Goal: Task Accomplishment & Management: Complete application form

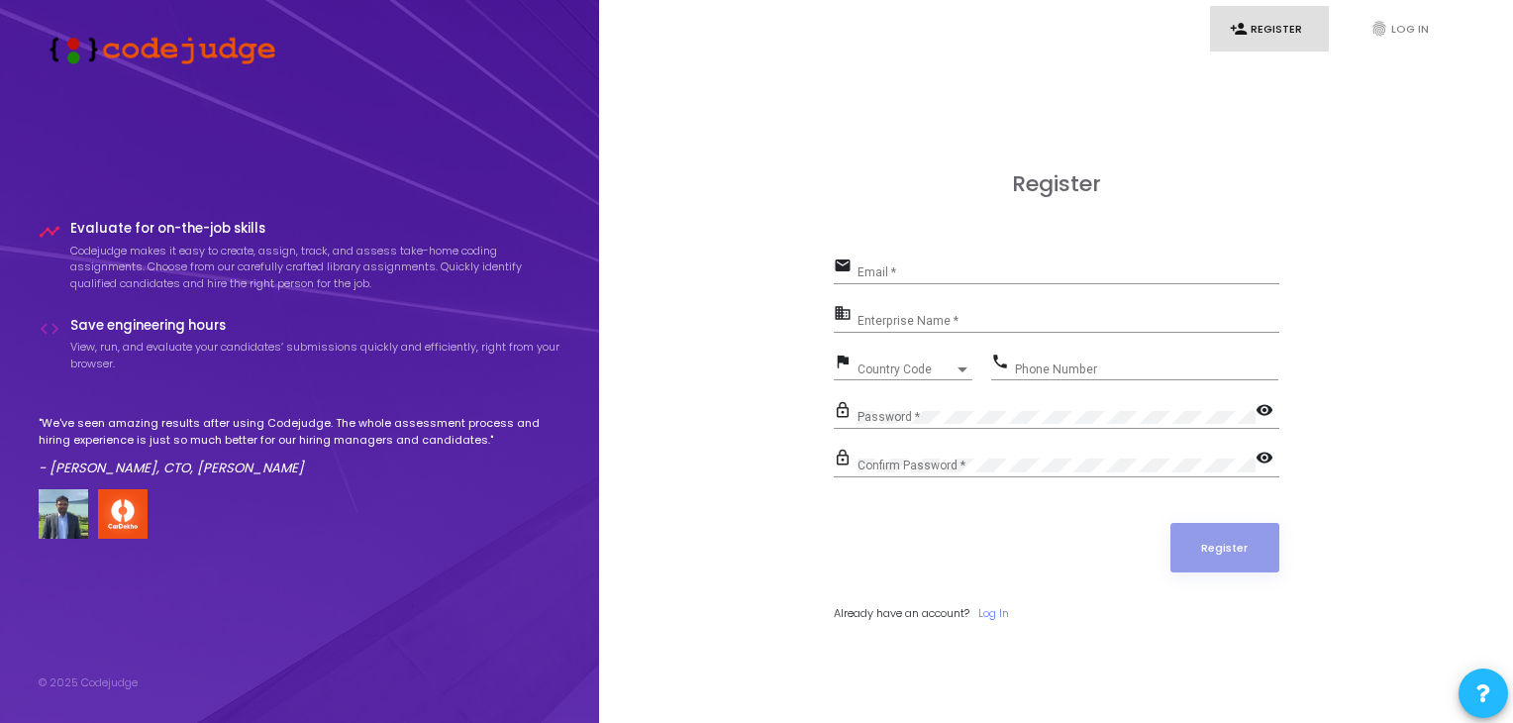
click at [904, 257] on div "Email *" at bounding box center [1068, 267] width 422 height 31
click at [898, 270] on input "Email *" at bounding box center [1068, 272] width 422 height 14
paste input "What have you built using generative AI (image, video, or voice)? Or where have…"
type input "What have you built using generative AI (image, video, or voice)? Or where have…"
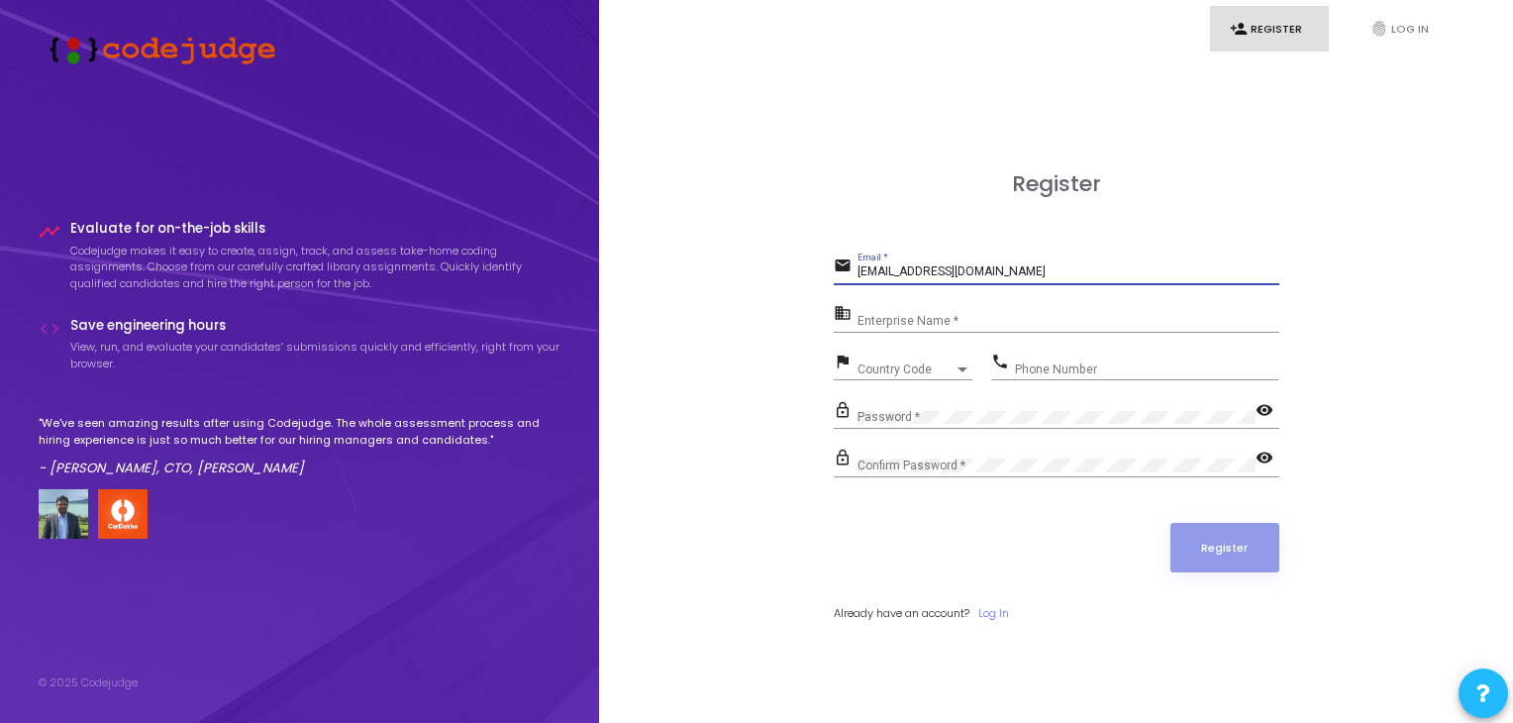
type input "dharmendranagar2002@gmail.com"
click at [890, 324] on input "Enterprise Name *" at bounding box center [1068, 321] width 422 height 14
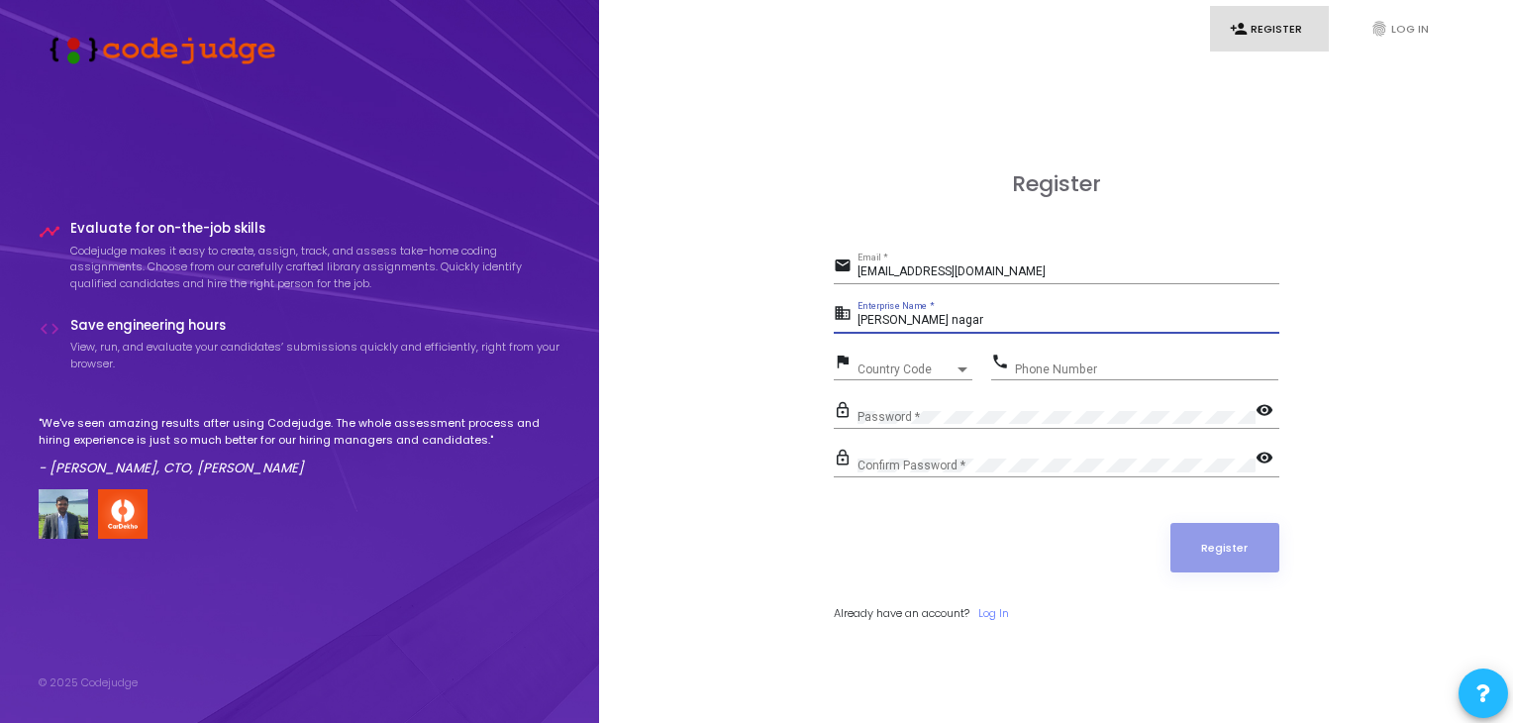
click at [932, 321] on input "Dharmendra nagar" at bounding box center [1068, 321] width 422 height 14
type input "Dharmendra Nagar"
click at [889, 359] on div "Country Code Country Code" at bounding box center [914, 364] width 115 height 31
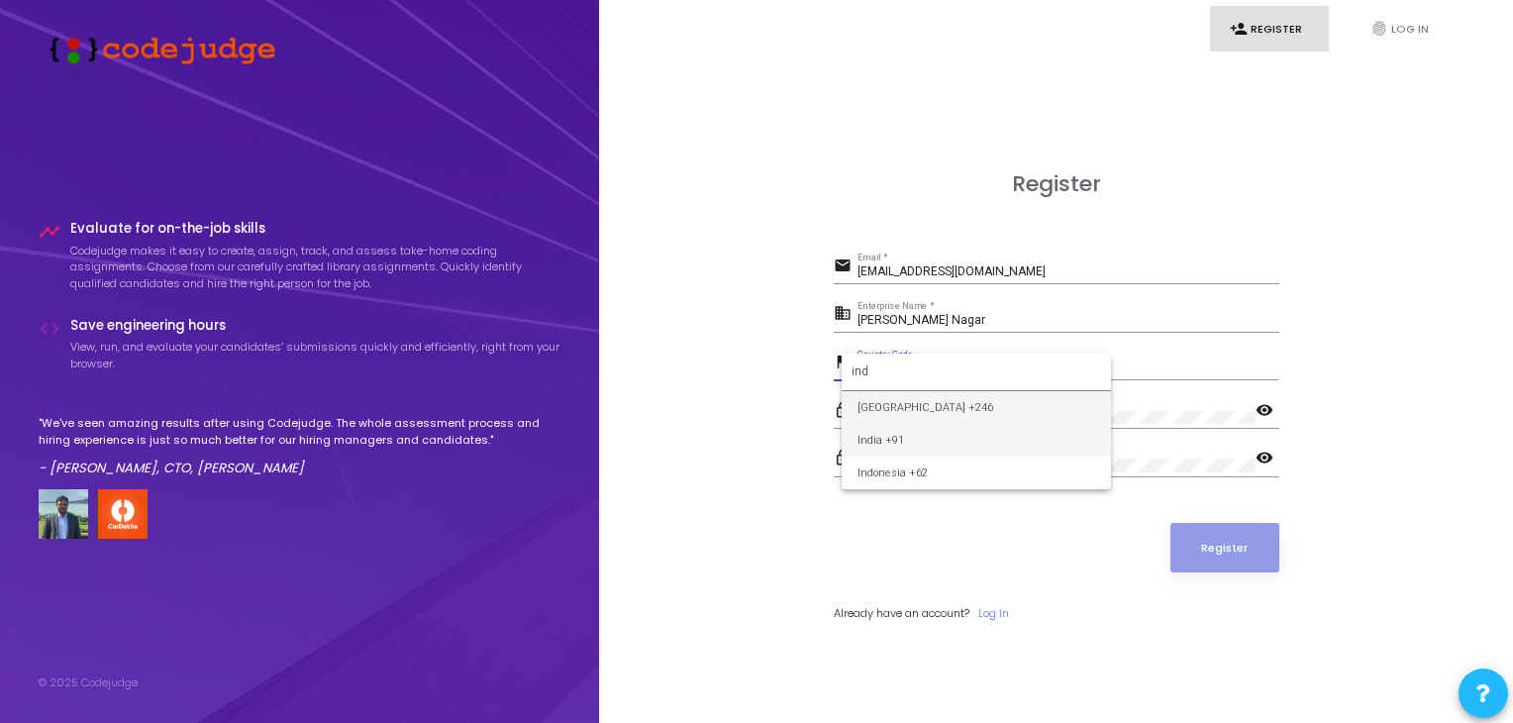
type input "ind"
click at [932, 437] on span "India +91" at bounding box center [976, 440] width 238 height 33
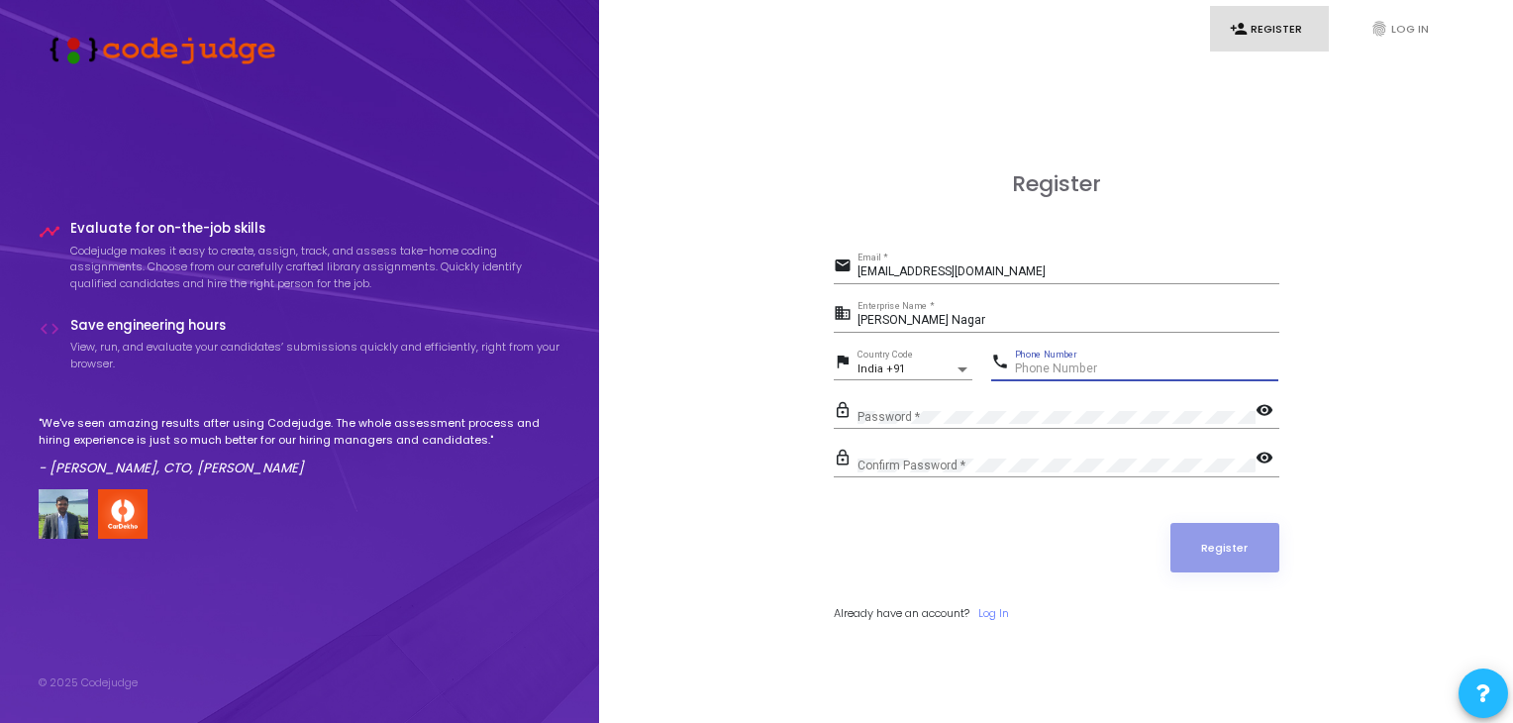
click at [1041, 366] on input "Phone Number" at bounding box center [1146, 369] width 263 height 14
type input "7389892693"
click at [1256, 409] on mat-icon "visibility" at bounding box center [1267, 412] width 24 height 24
click at [1255, 456] on mat-icon "visibility" at bounding box center [1267, 460] width 24 height 24
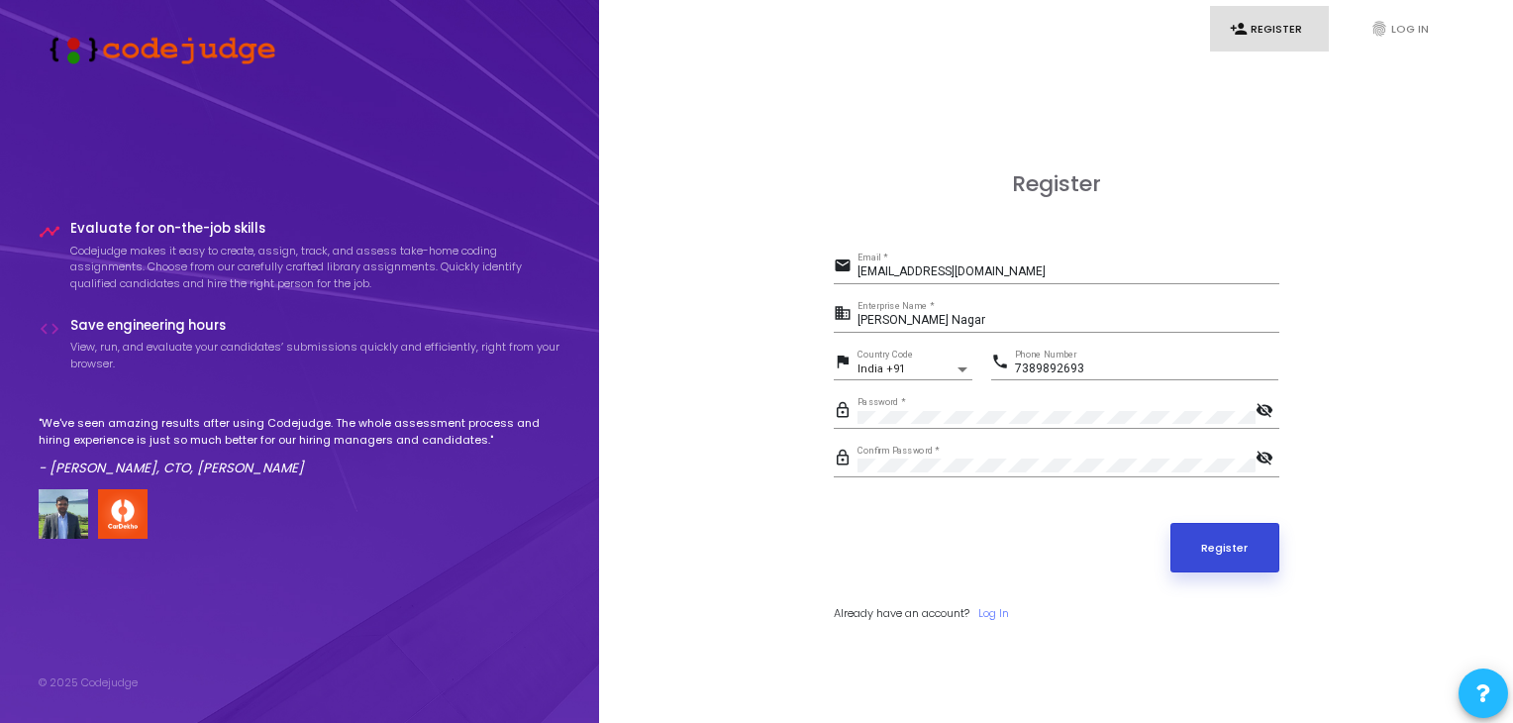
click at [1213, 543] on button "Register" at bounding box center [1224, 548] width 109 height 50
click at [1055, 270] on input "dharmendranagar2002@gmail.com" at bounding box center [1068, 272] width 422 height 14
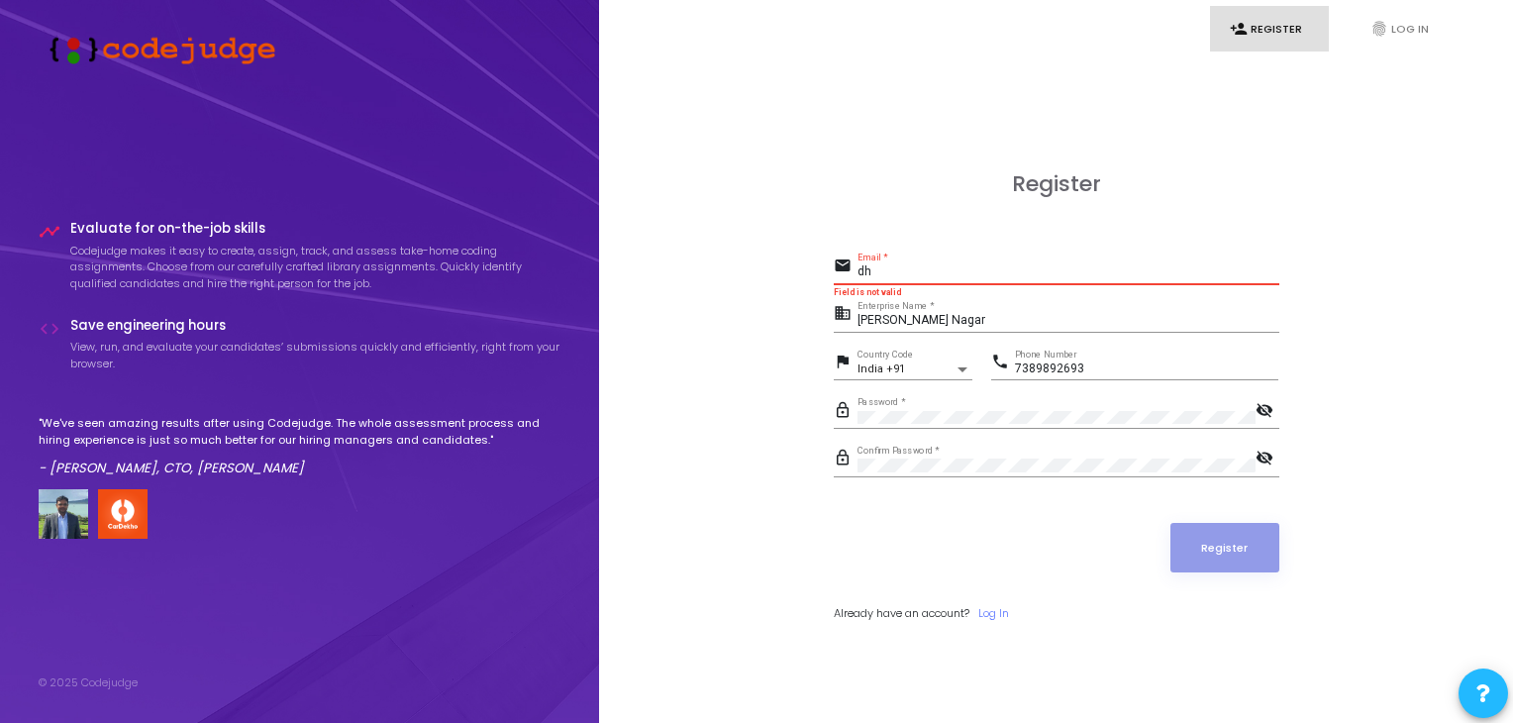
type input "d"
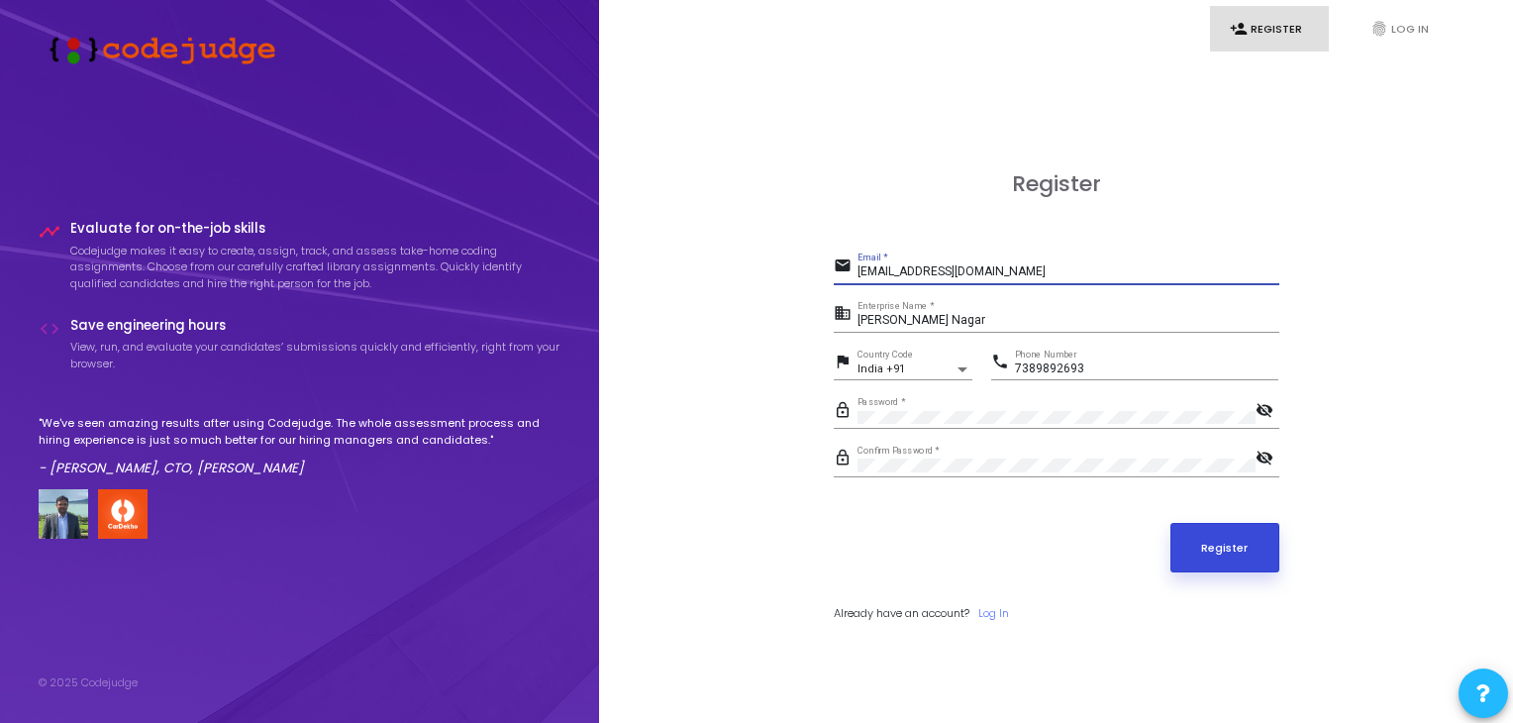
type input "mca23.dharmendranagar@bvicam.in"
click at [1231, 541] on button "Register" at bounding box center [1224, 548] width 109 height 50
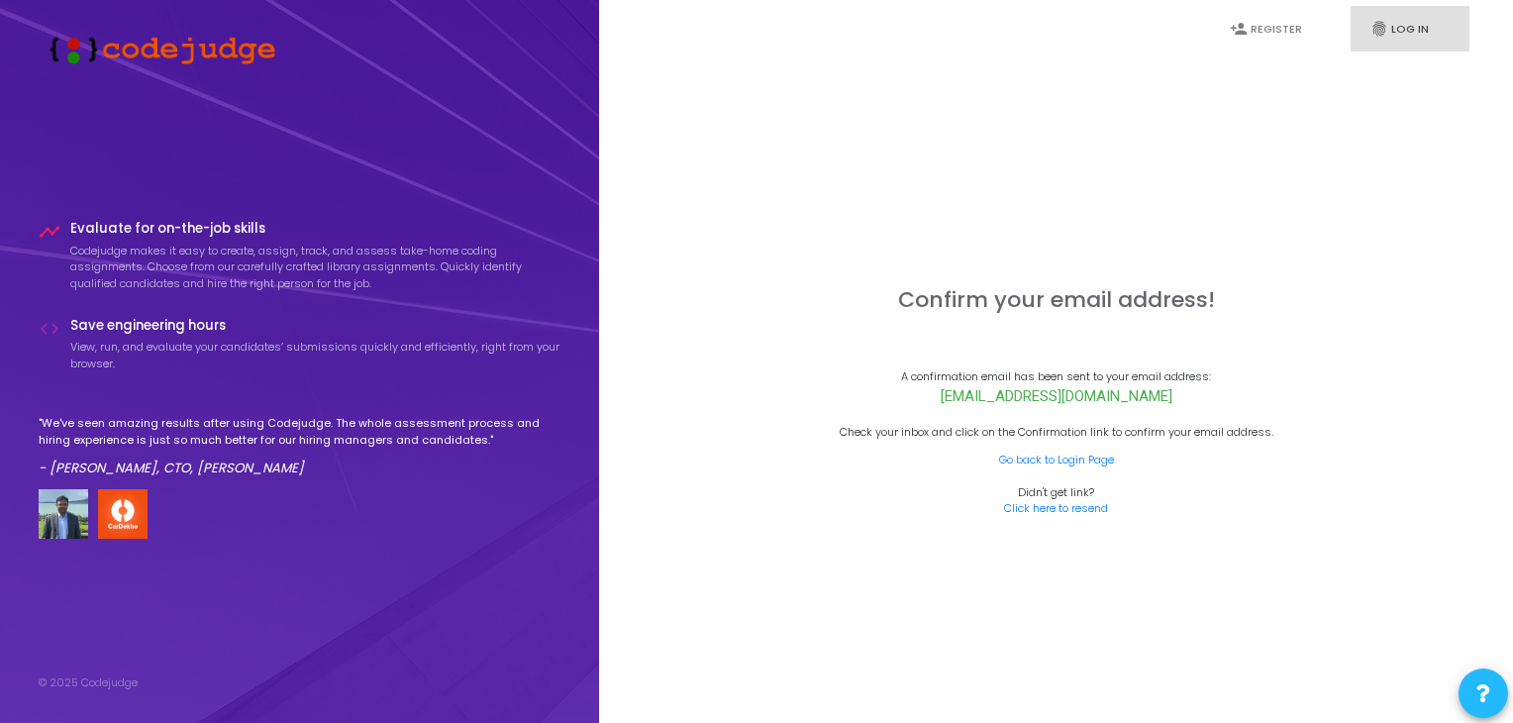
click at [1405, 18] on link "fingerprint Log In" at bounding box center [1409, 29] width 119 height 47
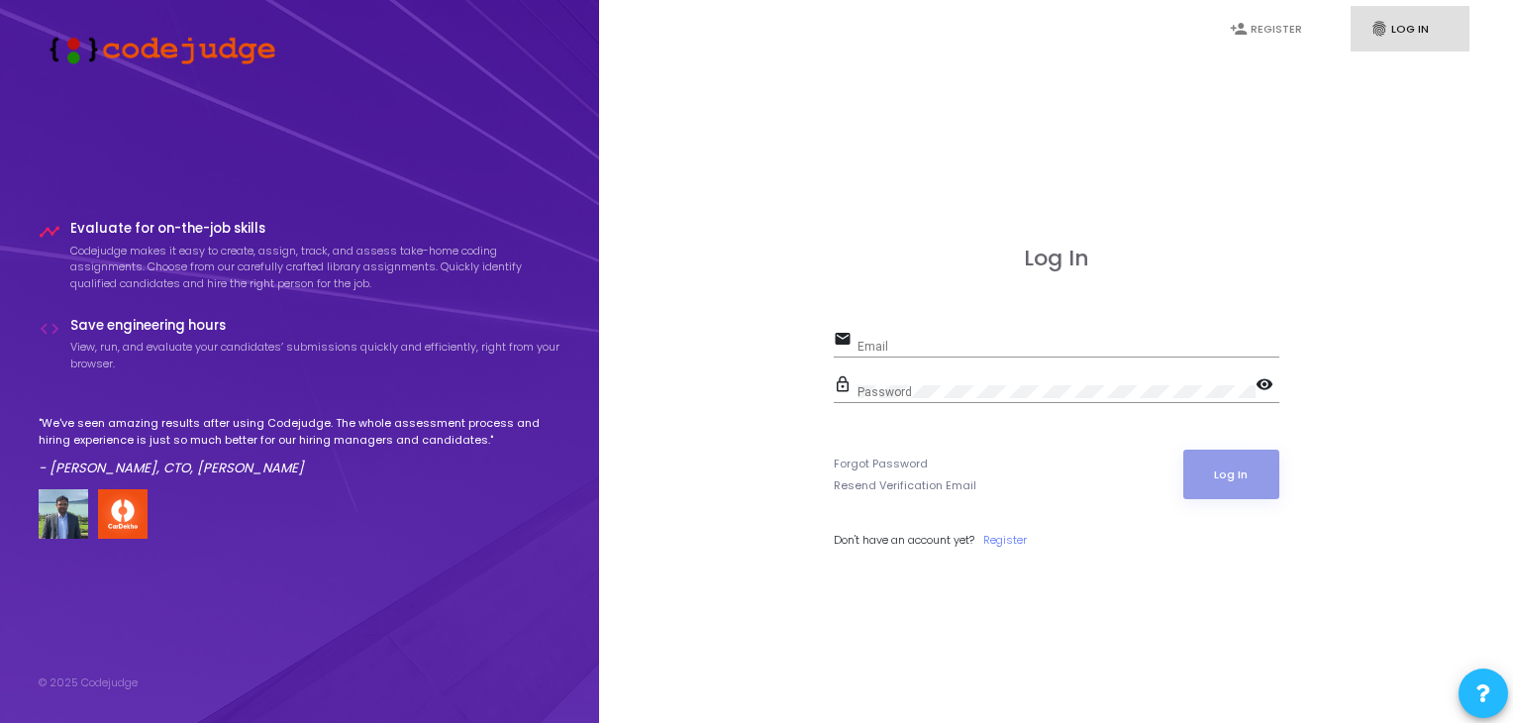
type input "mca23.dharmendranagar@bvicam.in"
click at [1259, 477] on button "Log In" at bounding box center [1231, 474] width 96 height 50
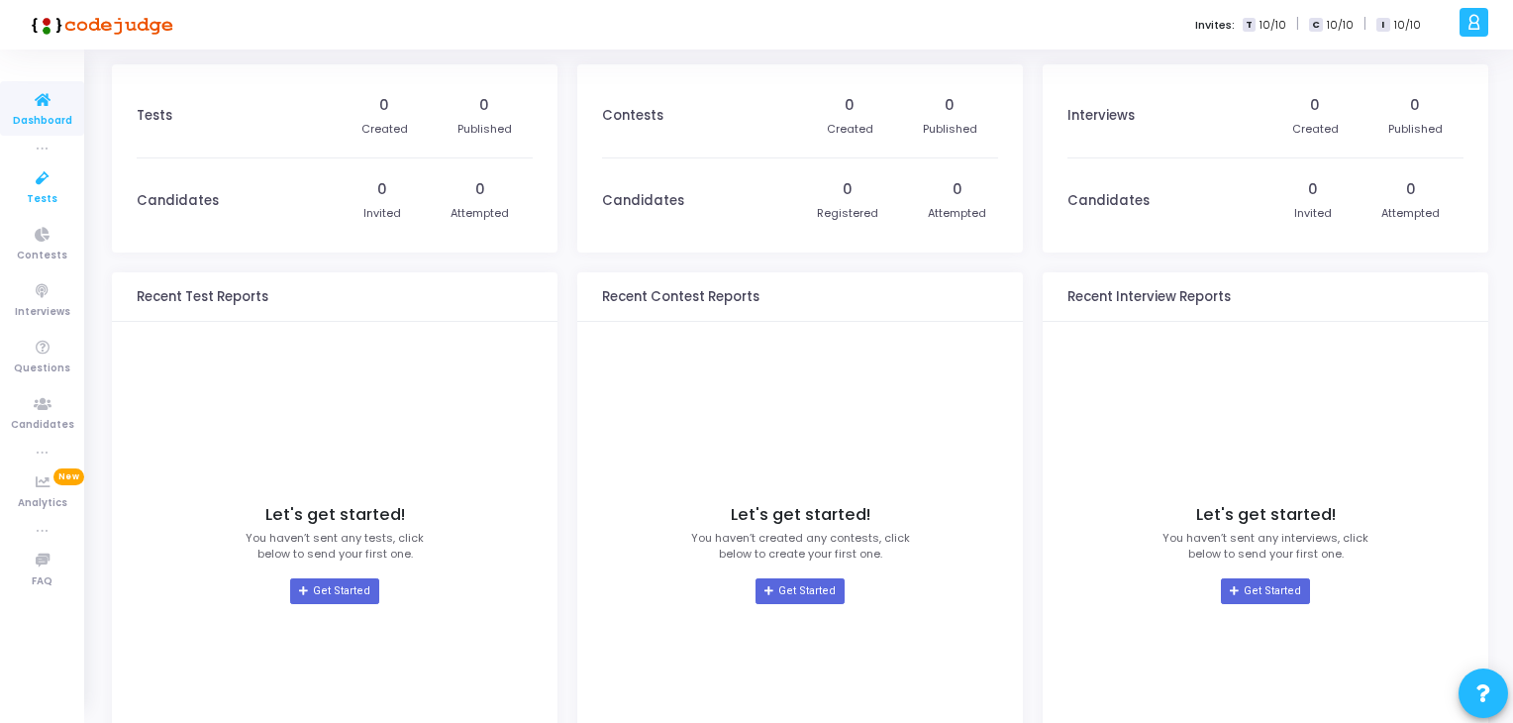
click at [39, 179] on icon at bounding box center [43, 178] width 42 height 25
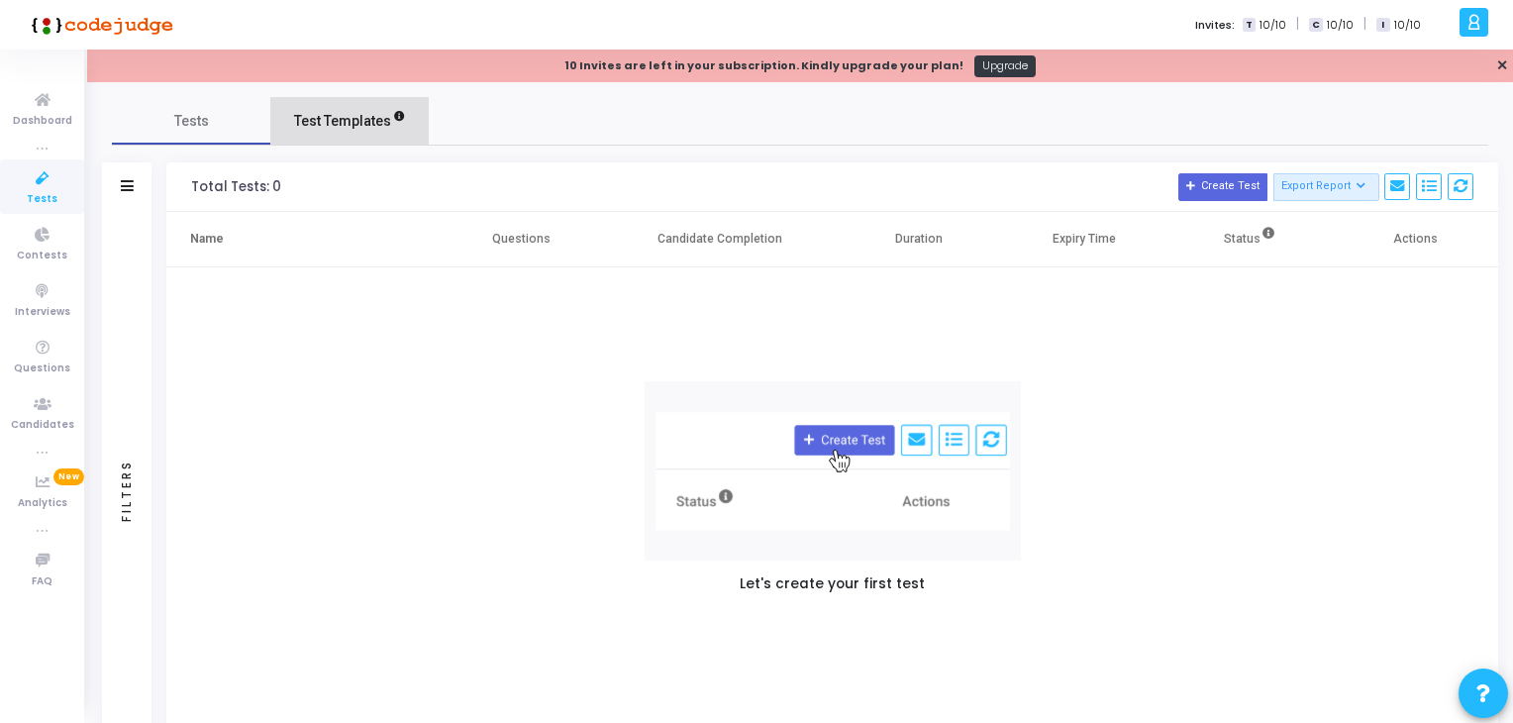
click at [359, 120] on span "Test Templates" at bounding box center [342, 121] width 97 height 21
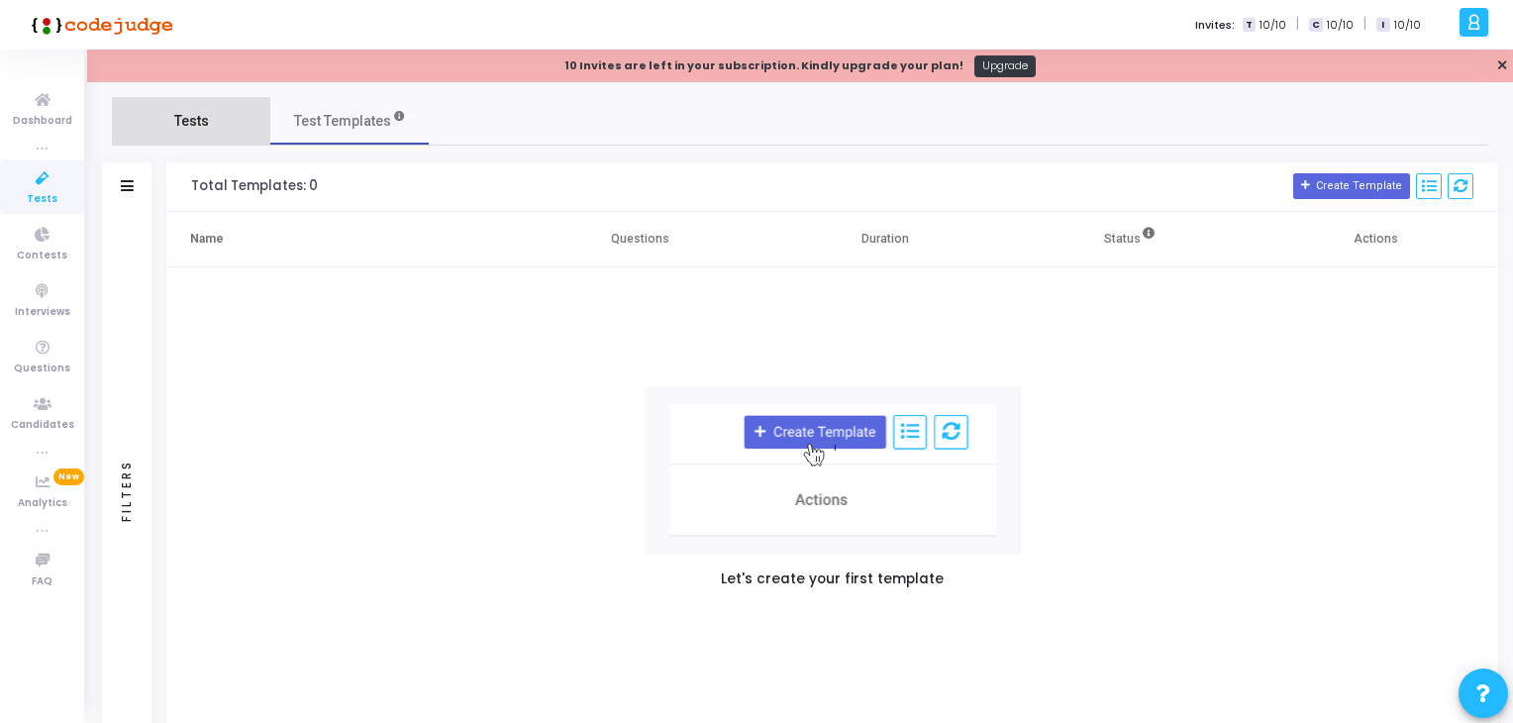
click at [197, 124] on span "Tests" at bounding box center [191, 121] width 35 height 21
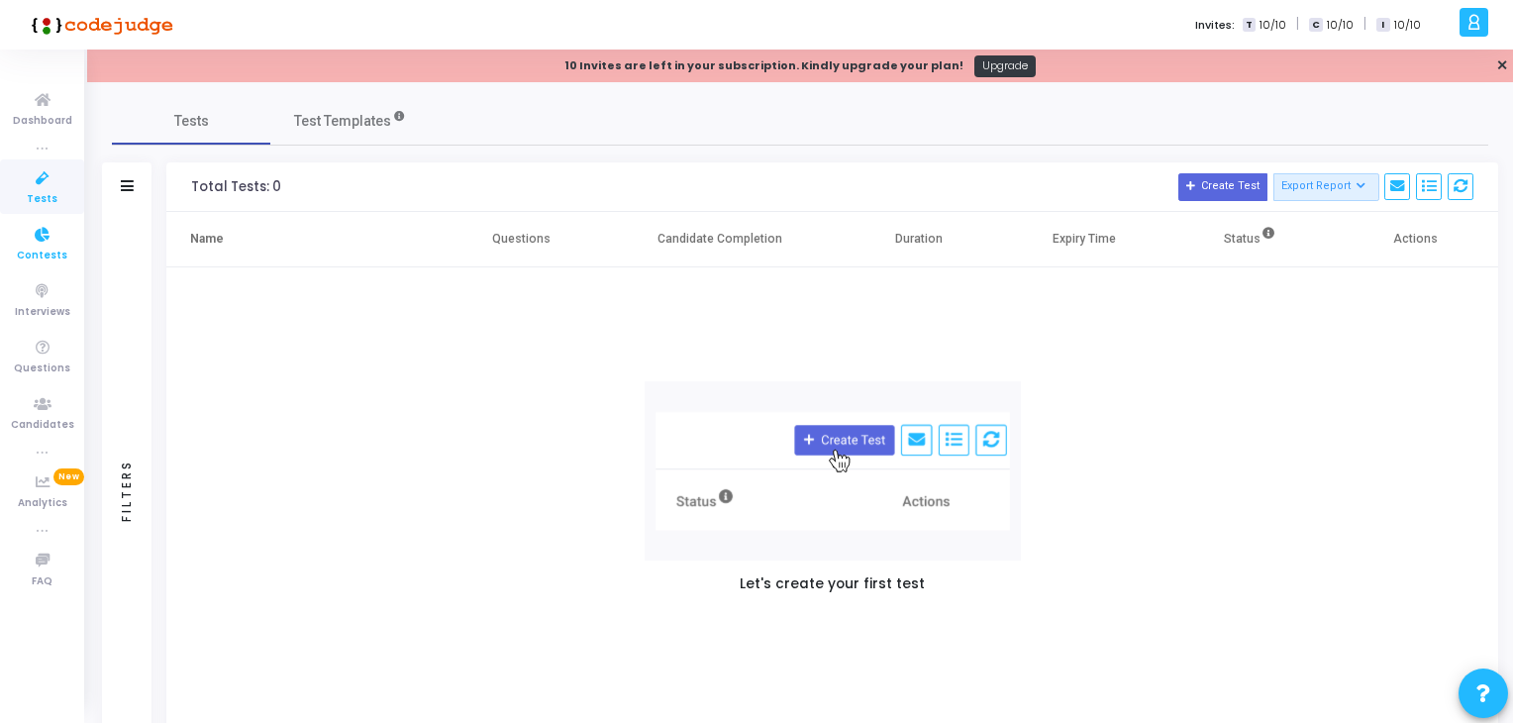
click at [46, 245] on icon at bounding box center [43, 235] width 42 height 25
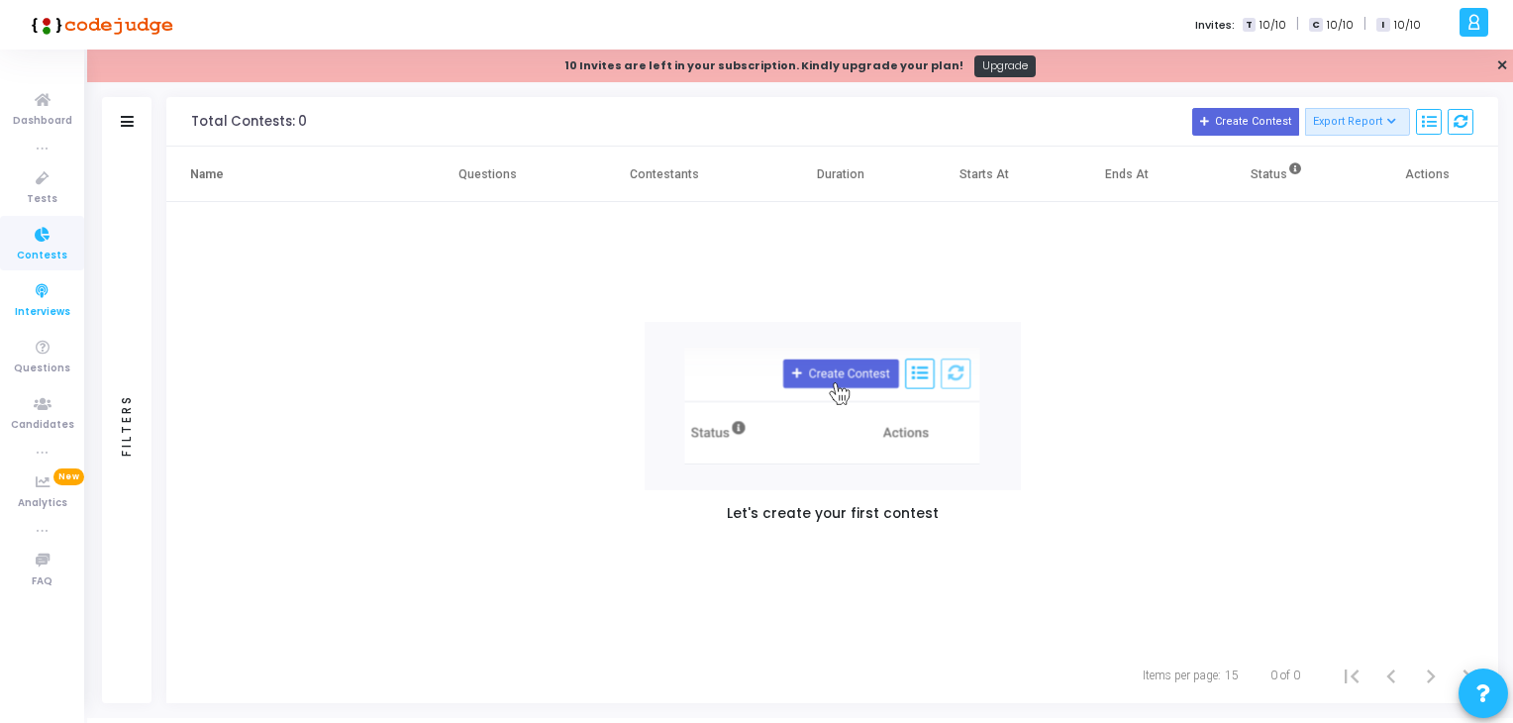
click at [36, 288] on icon at bounding box center [43, 291] width 42 height 25
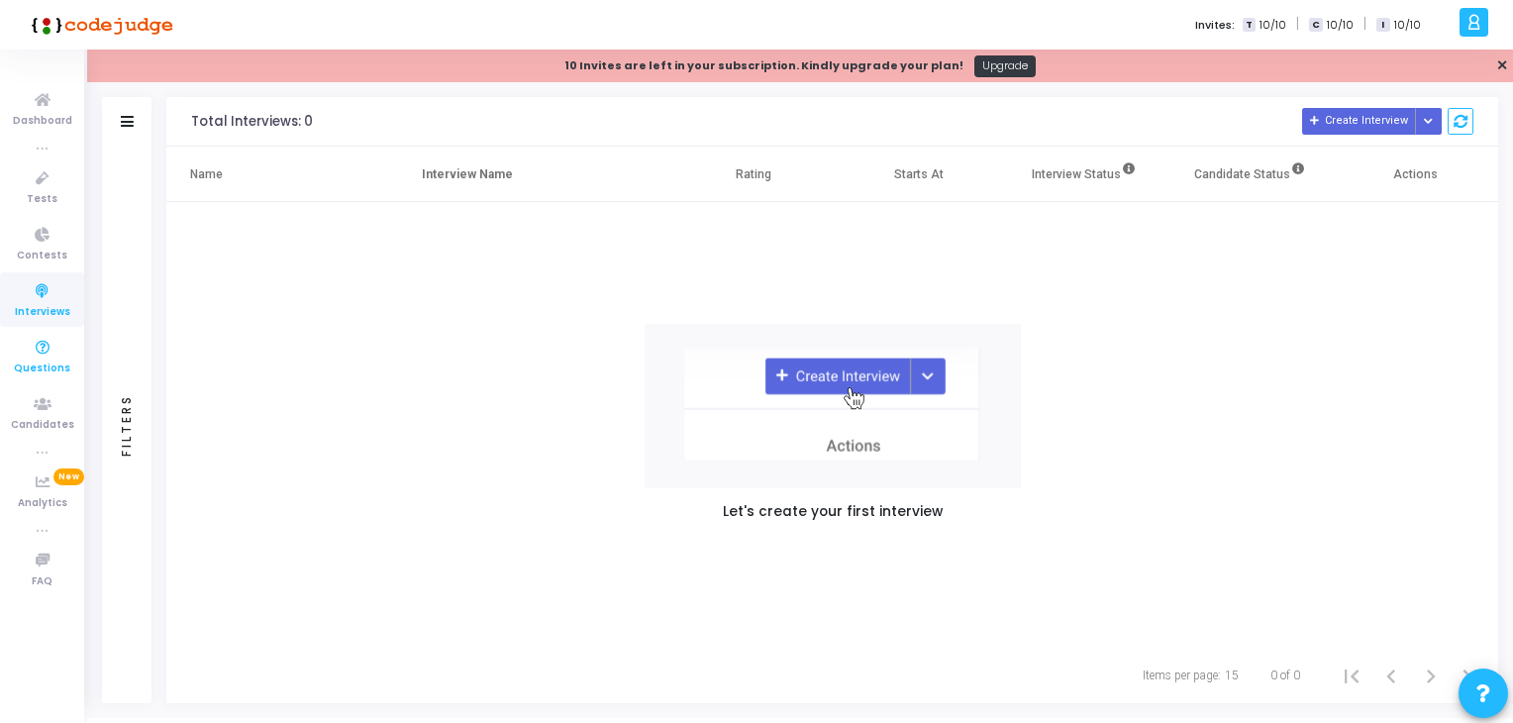
click at [36, 348] on icon at bounding box center [43, 348] width 42 height 25
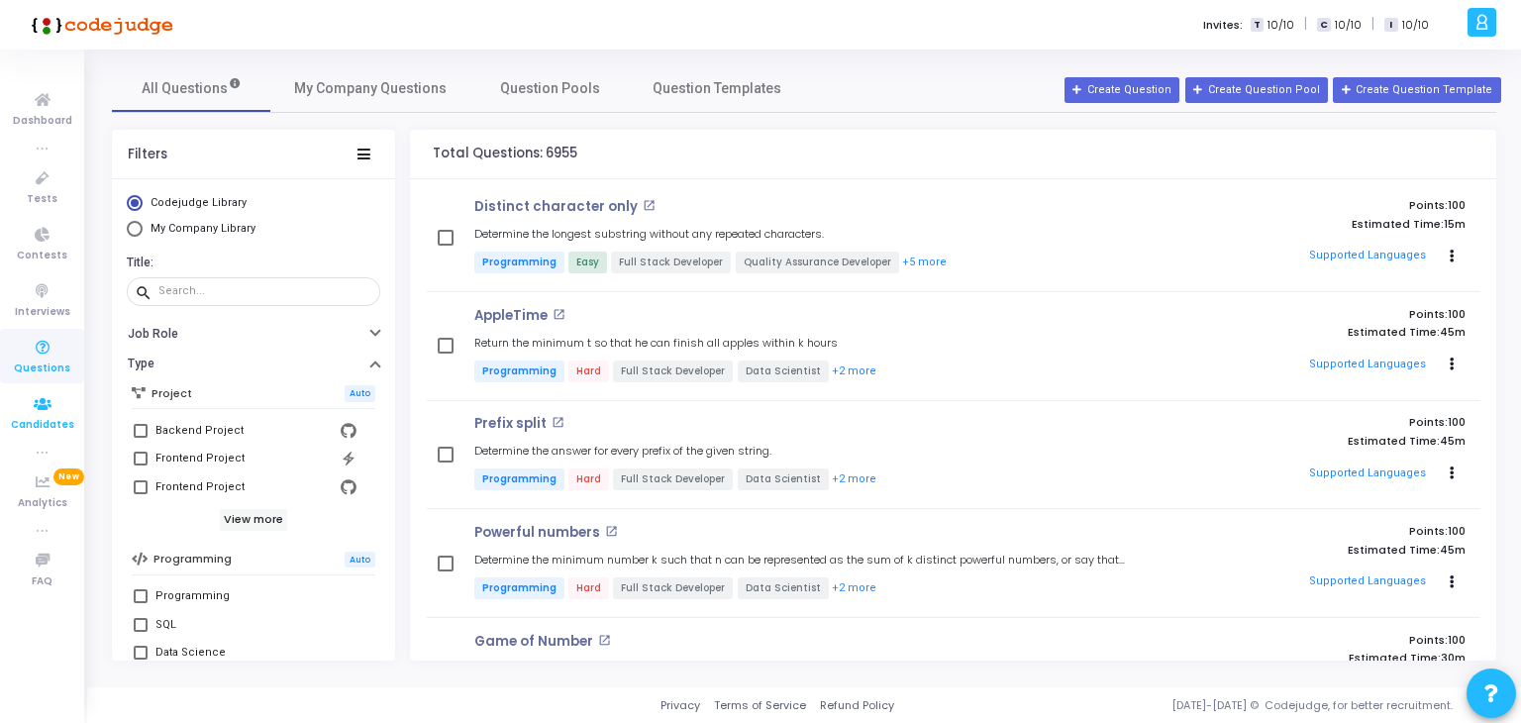
click at [43, 406] on icon at bounding box center [43, 404] width 42 height 25
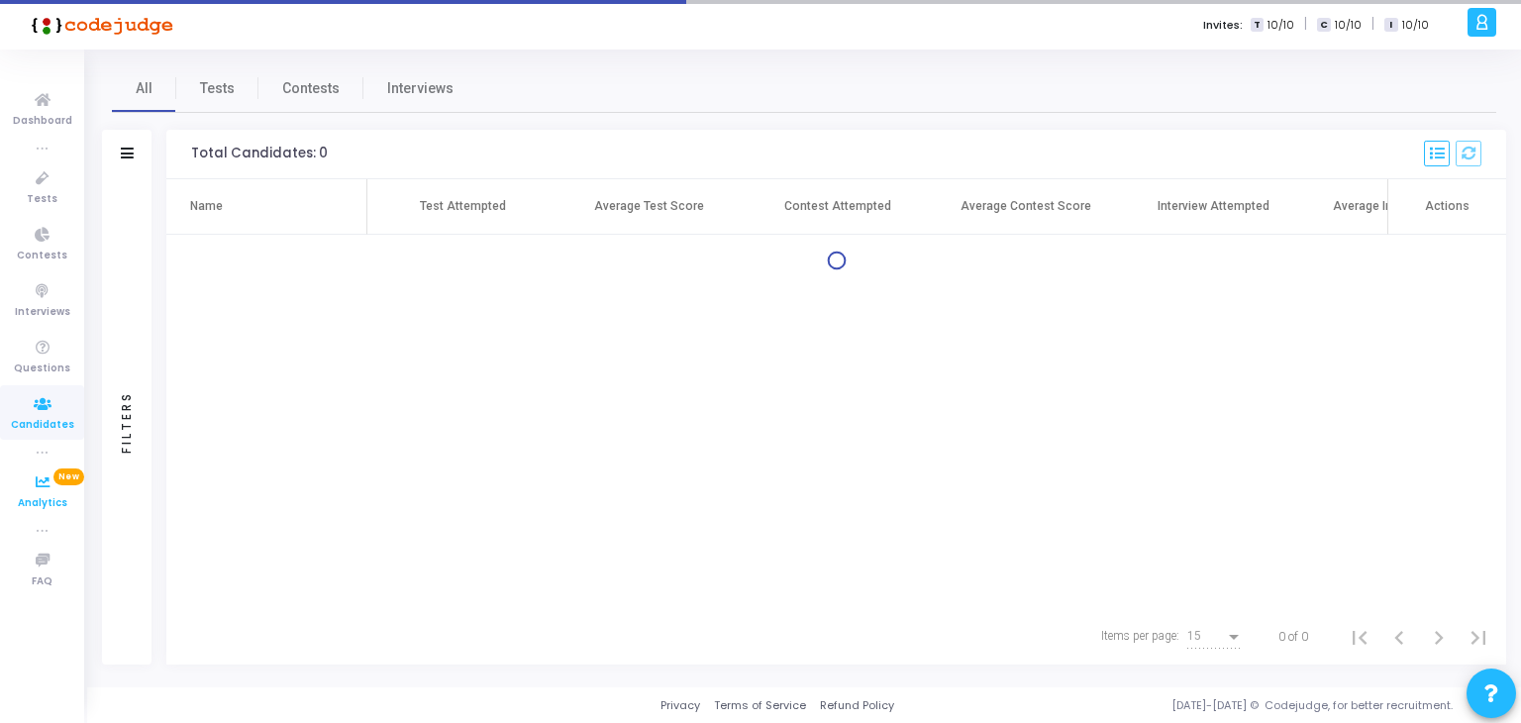
click at [46, 470] on icon at bounding box center [43, 482] width 42 height 25
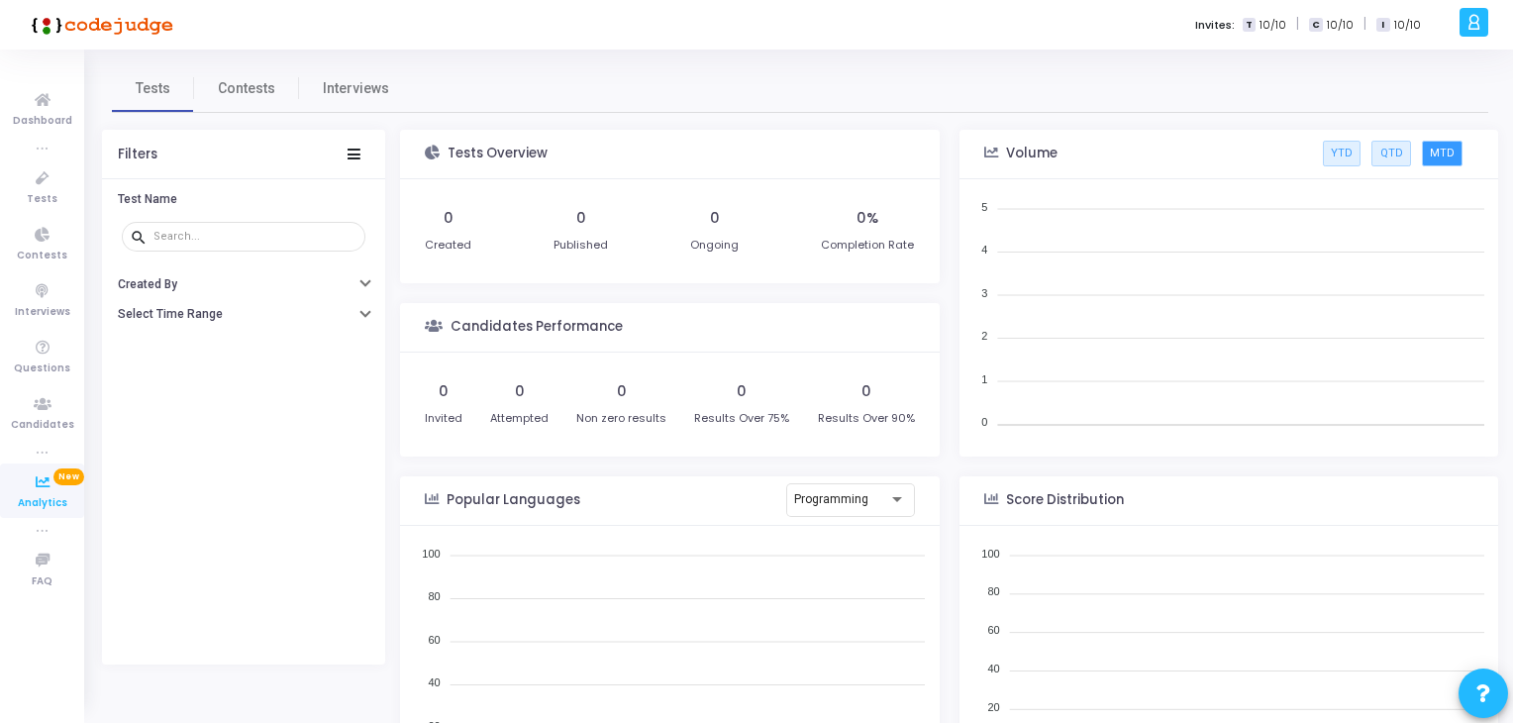
scroll to position [289, 521]
click at [1470, 18] on icon at bounding box center [1473, 22] width 15 height 23
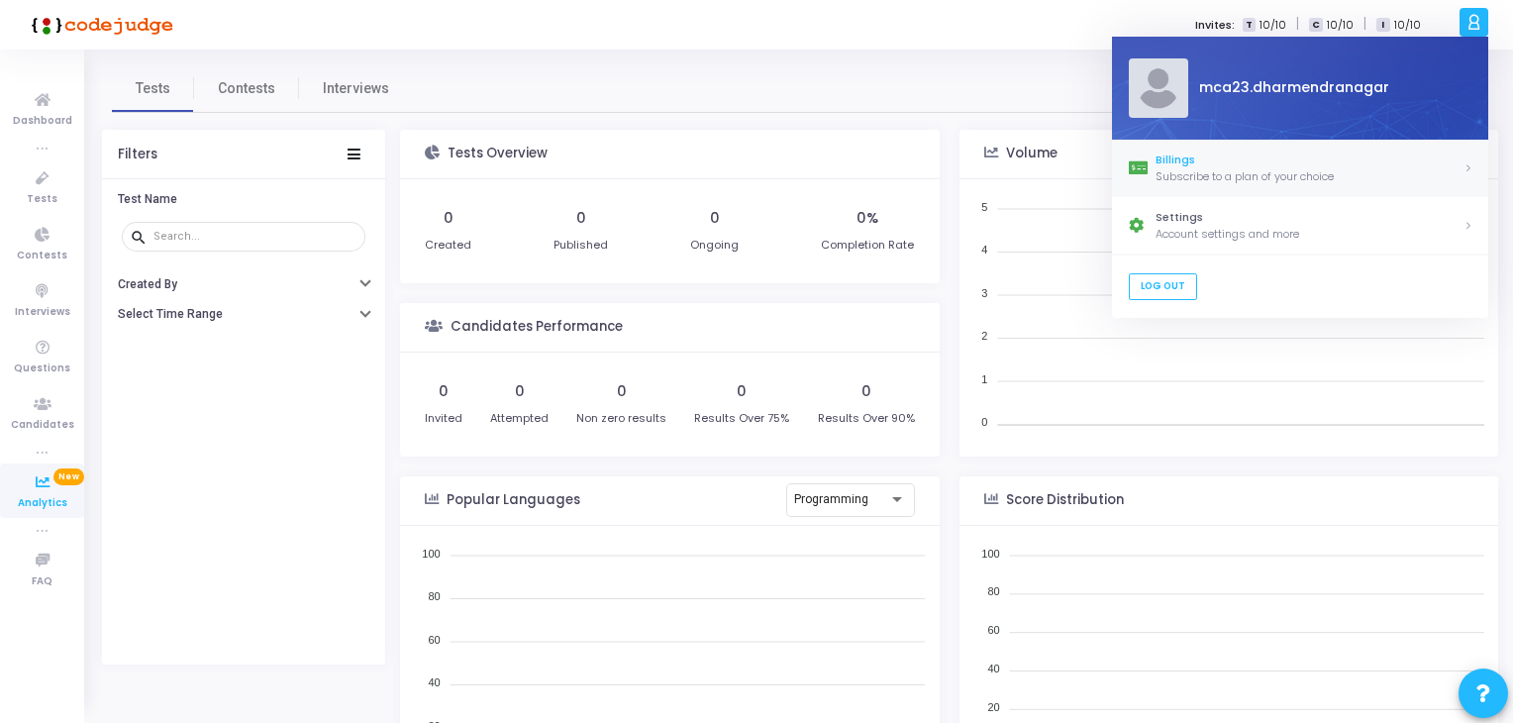
click at [1172, 169] on div "Subscribe to a plan of your choice" at bounding box center [1309, 176] width 308 height 17
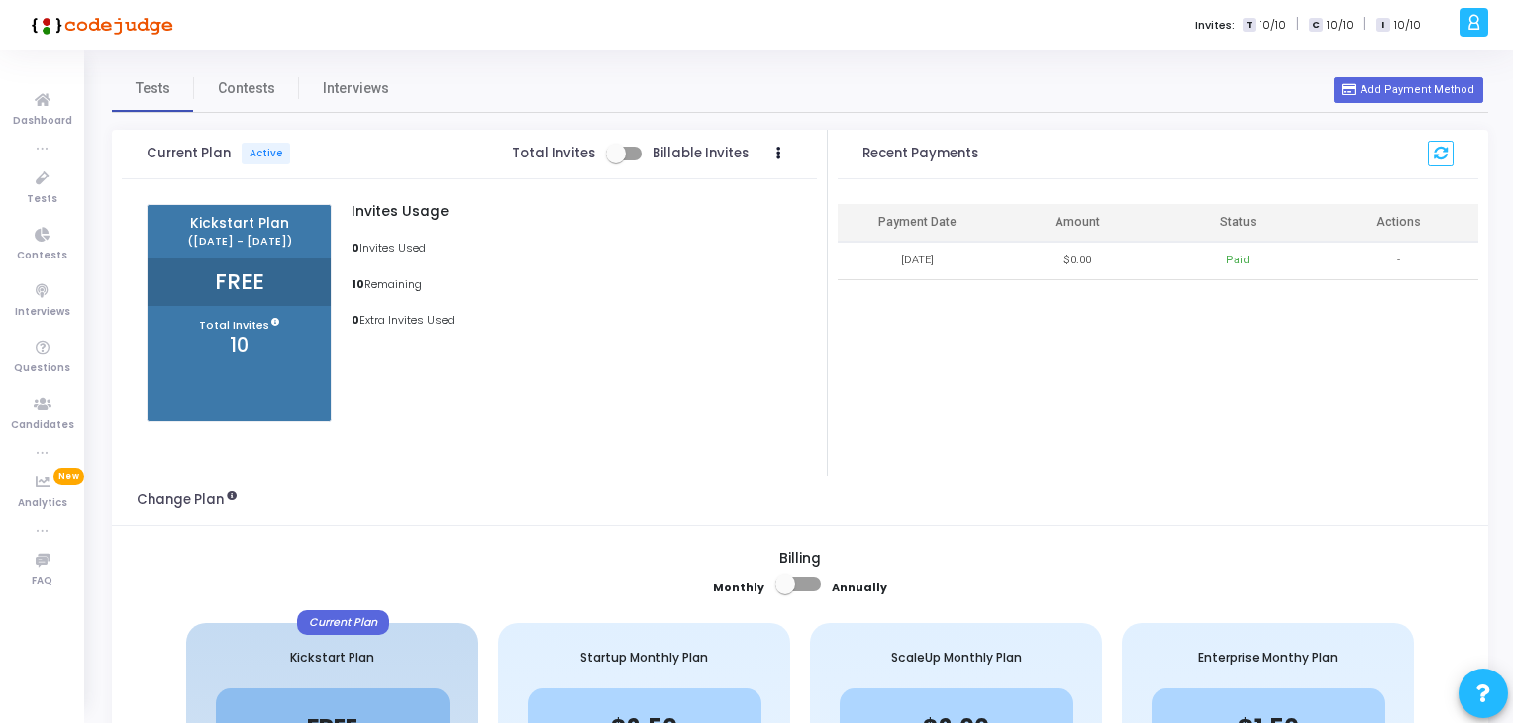
scroll to position [2, 0]
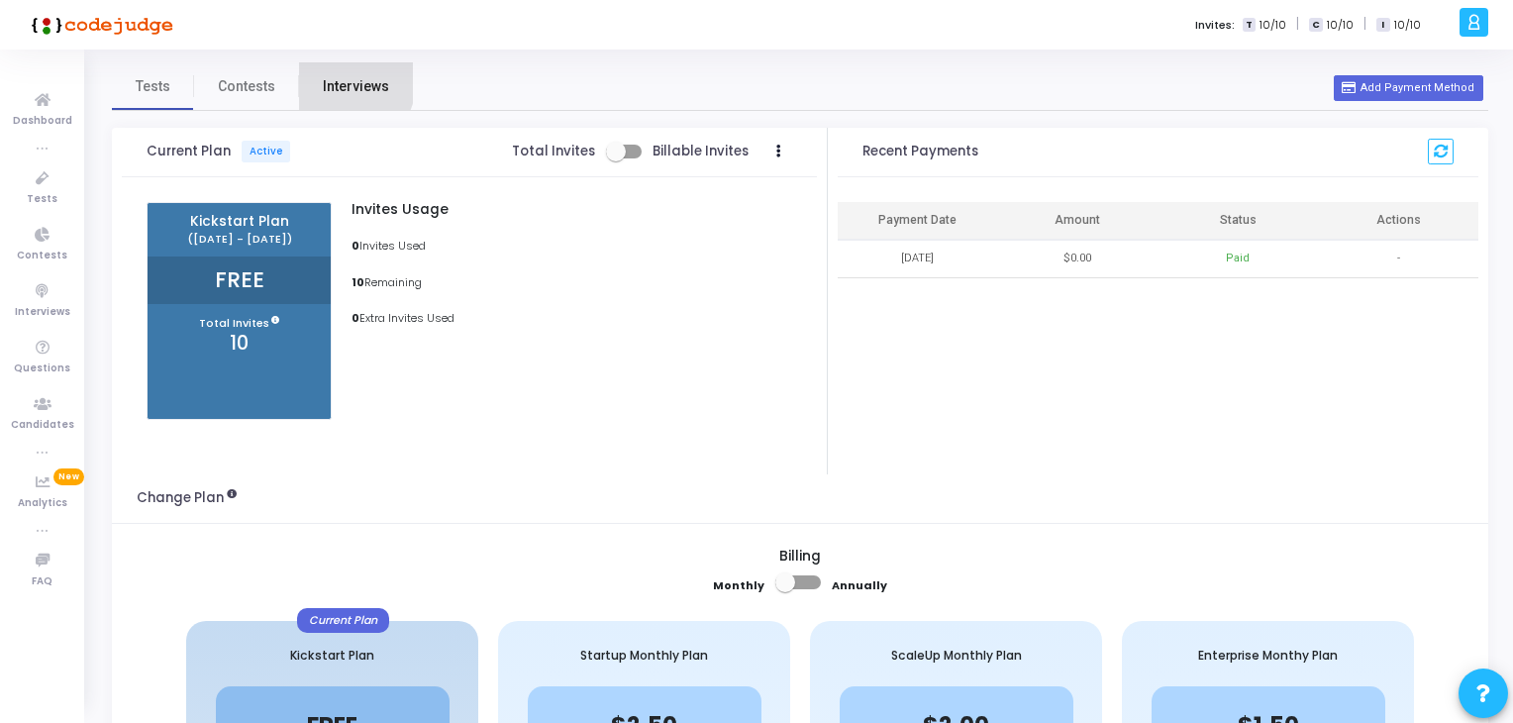
click at [333, 78] on span "Interviews" at bounding box center [356, 86] width 66 height 21
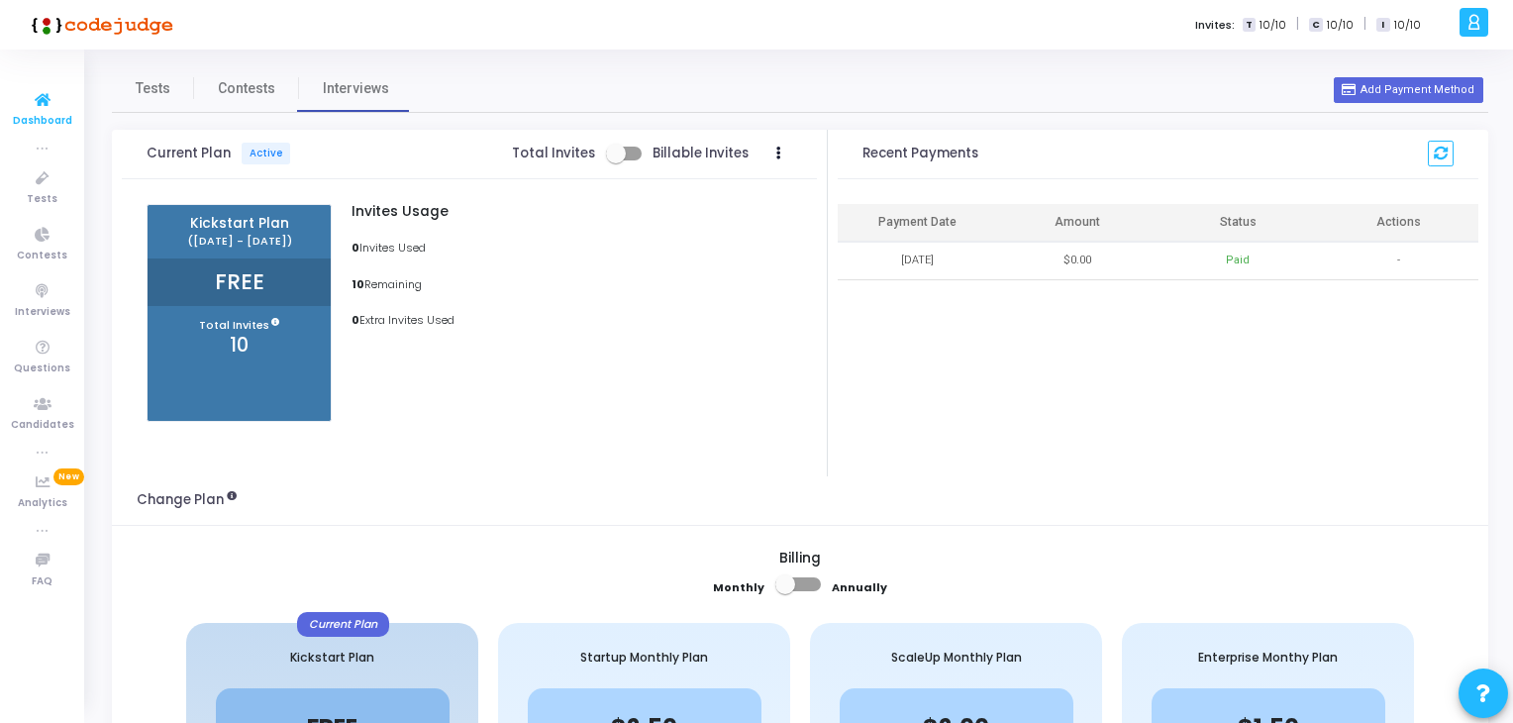
click at [42, 106] on icon at bounding box center [43, 100] width 42 height 25
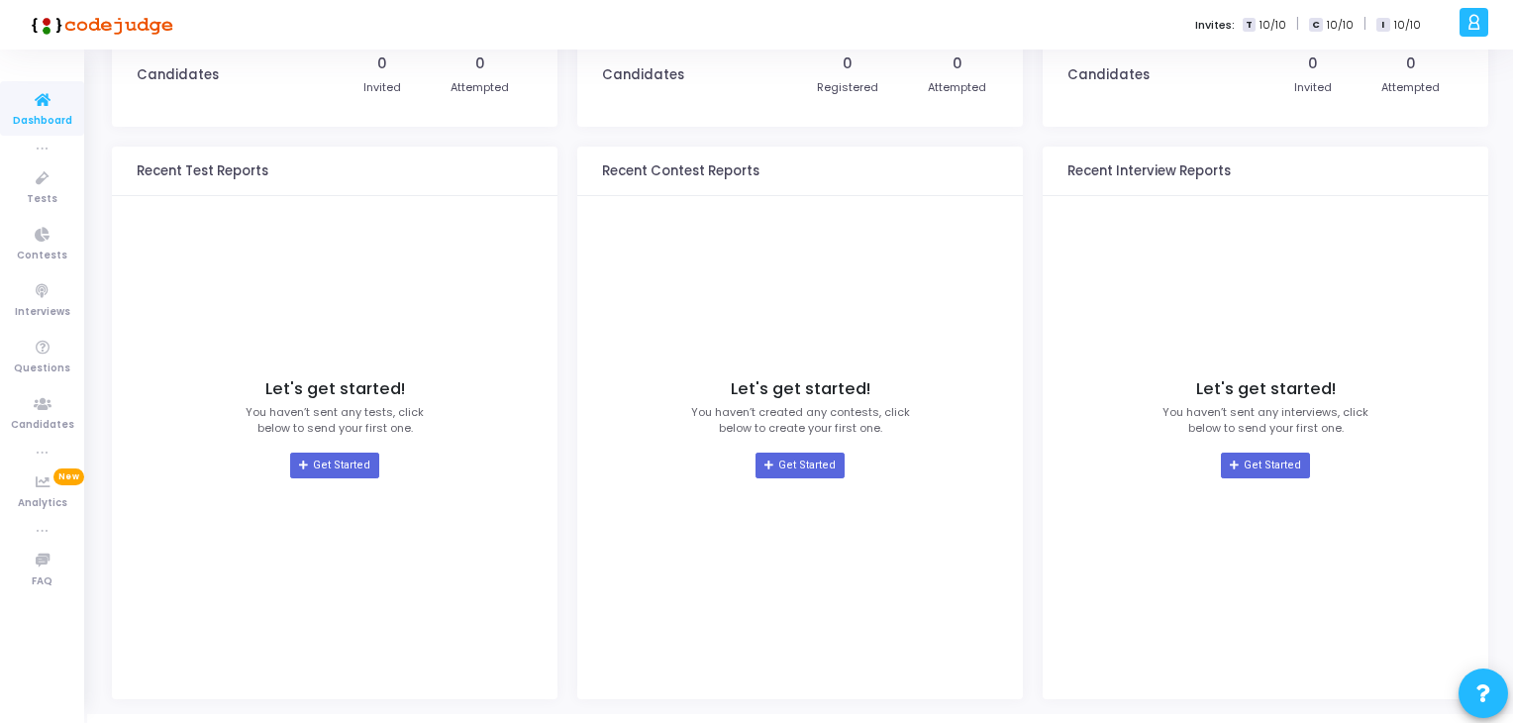
scroll to position [127, 0]
click at [331, 472] on link "Get Started" at bounding box center [334, 464] width 88 height 26
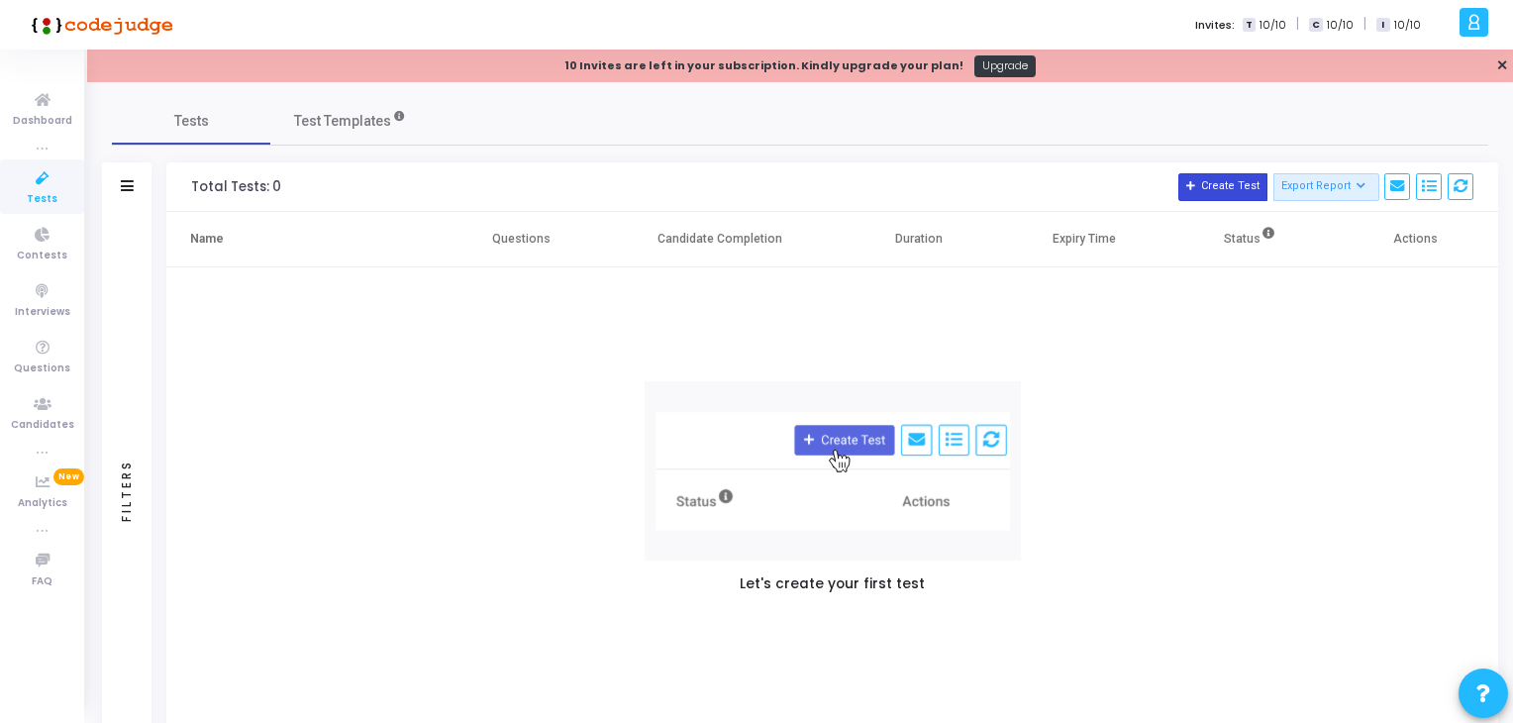
click at [1219, 185] on button "Create Test" at bounding box center [1222, 187] width 89 height 28
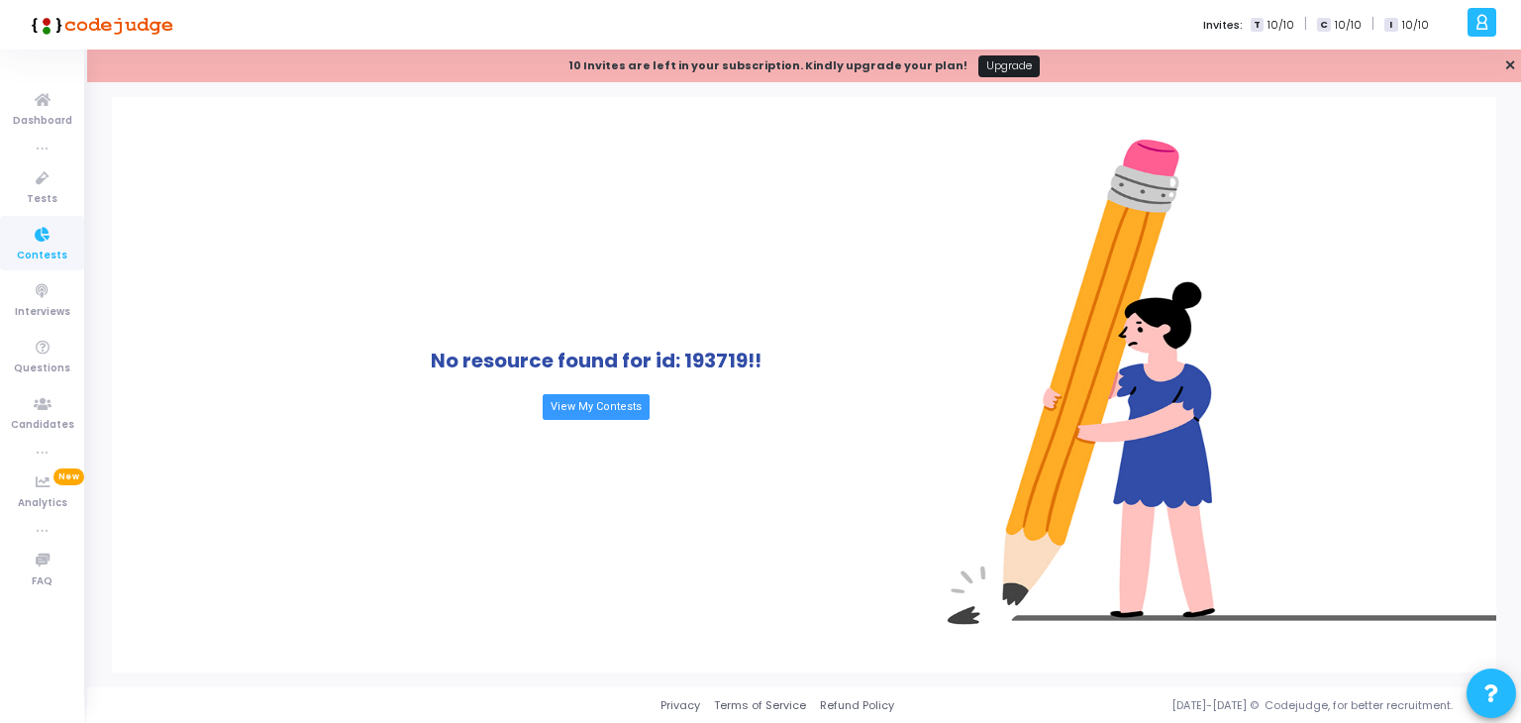
click at [986, 65] on link "Upgrade" at bounding box center [1009, 66] width 62 height 22
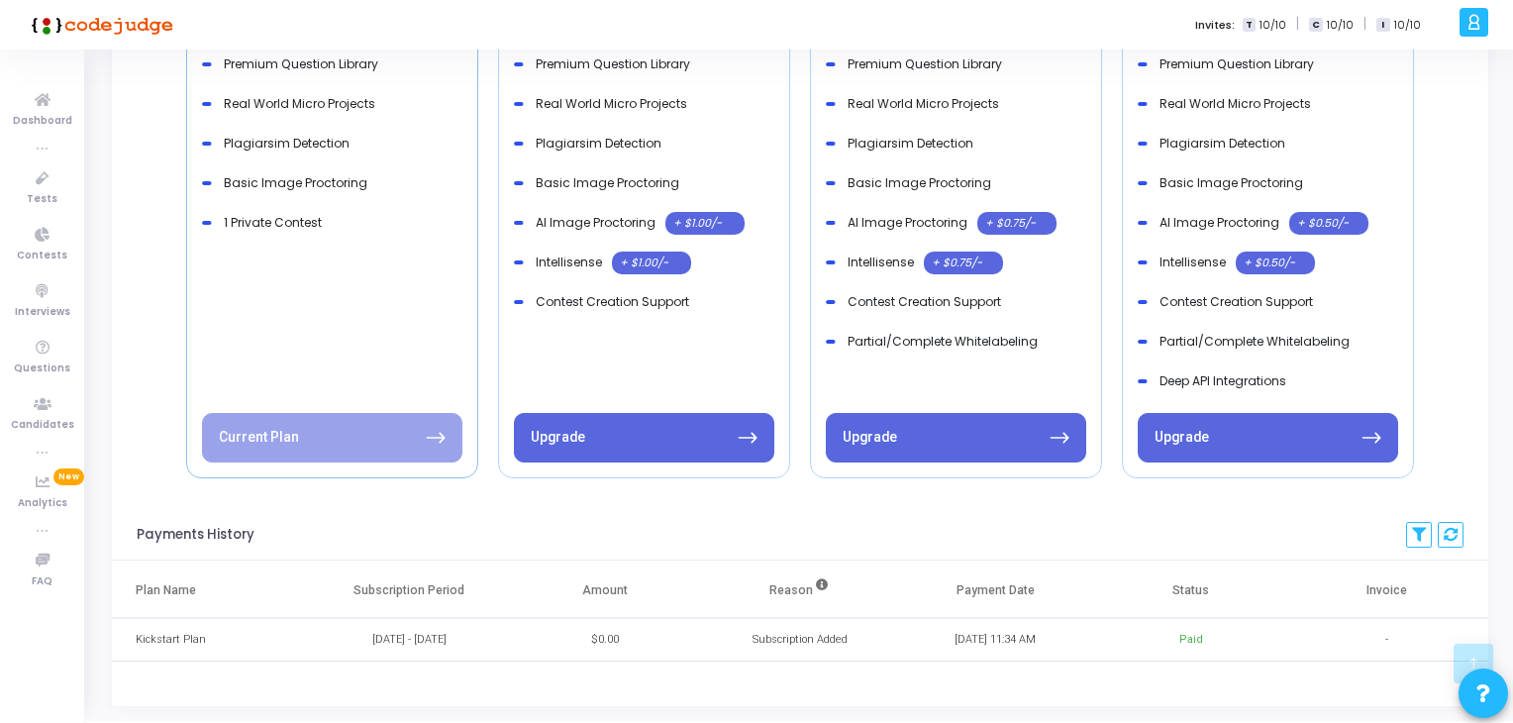
scroll to position [949, 0]
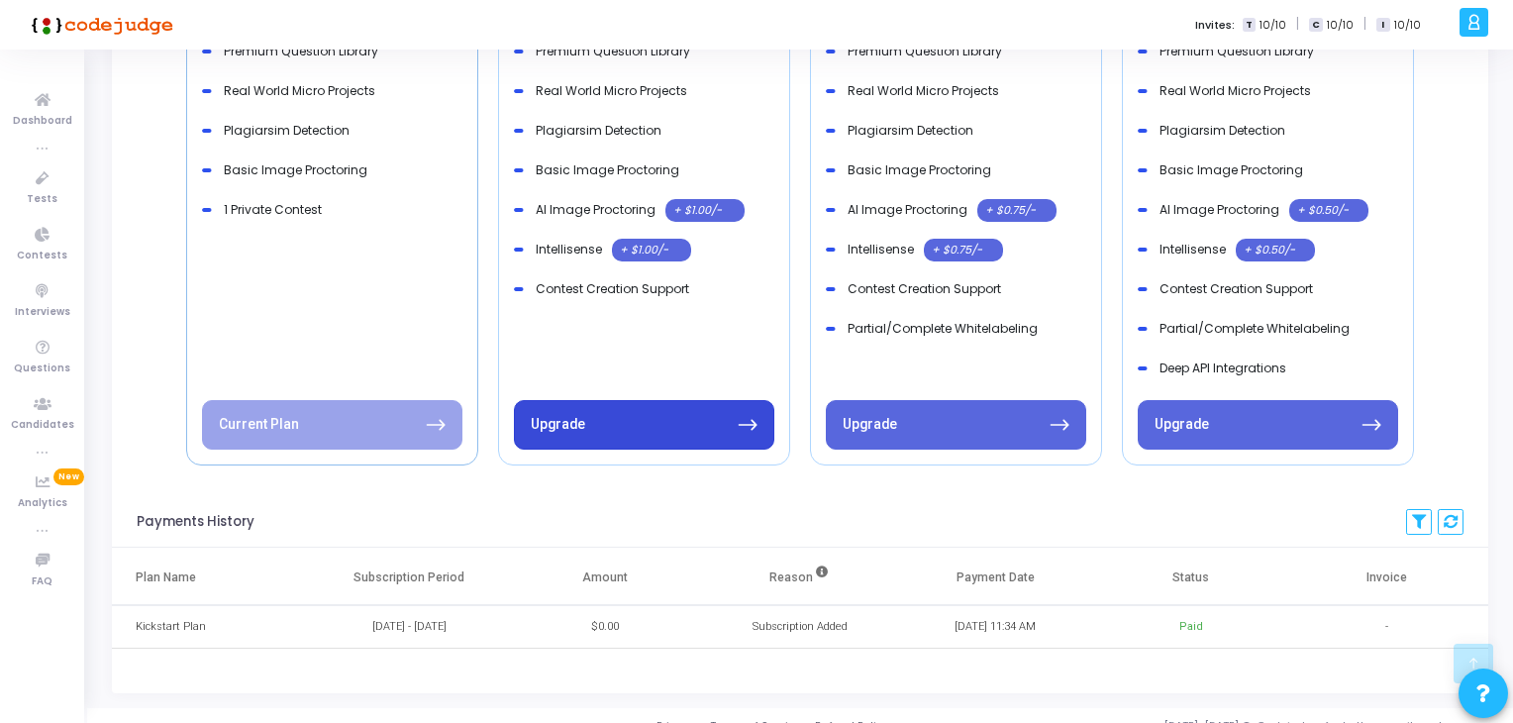
click at [631, 421] on button "Upgrade" at bounding box center [644, 425] width 260 height 50
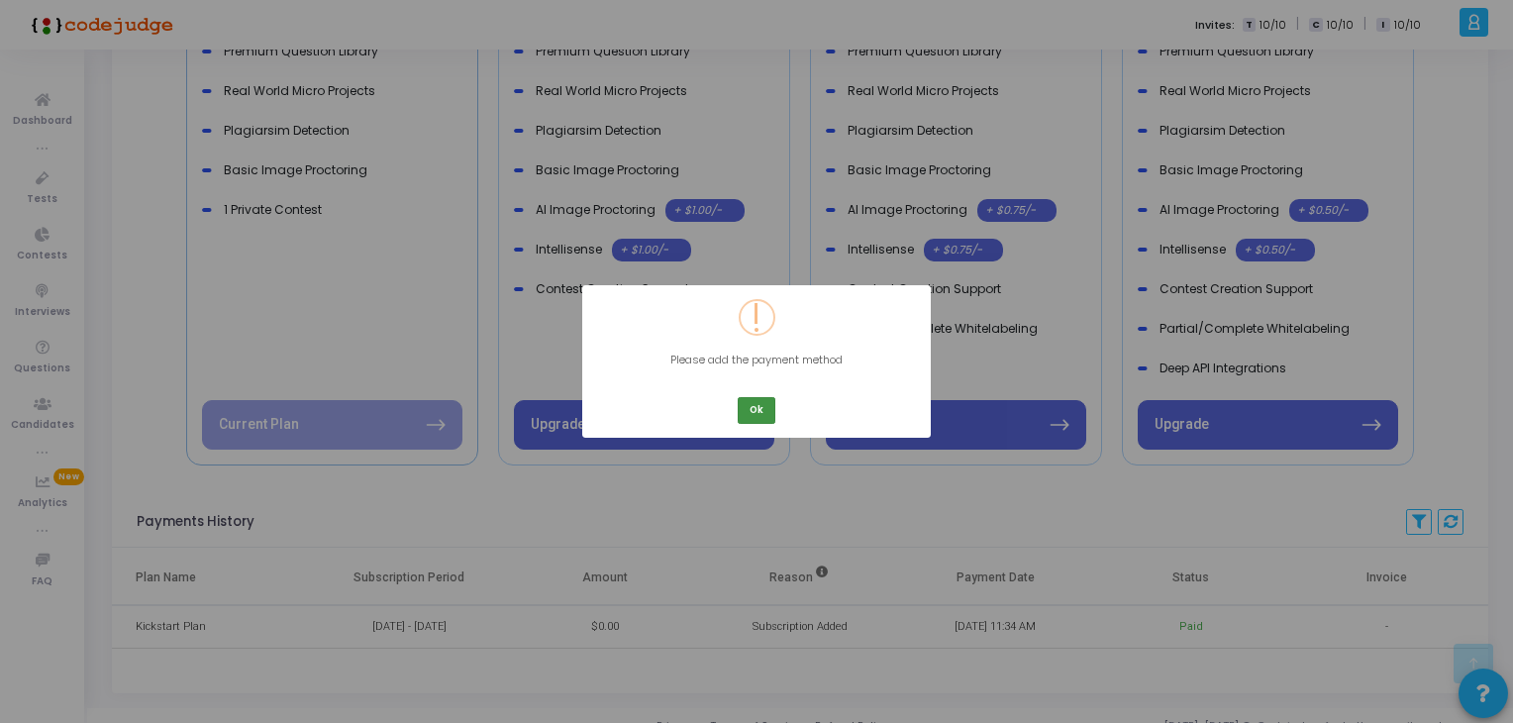
click at [749, 402] on button "Ok" at bounding box center [757, 410] width 38 height 27
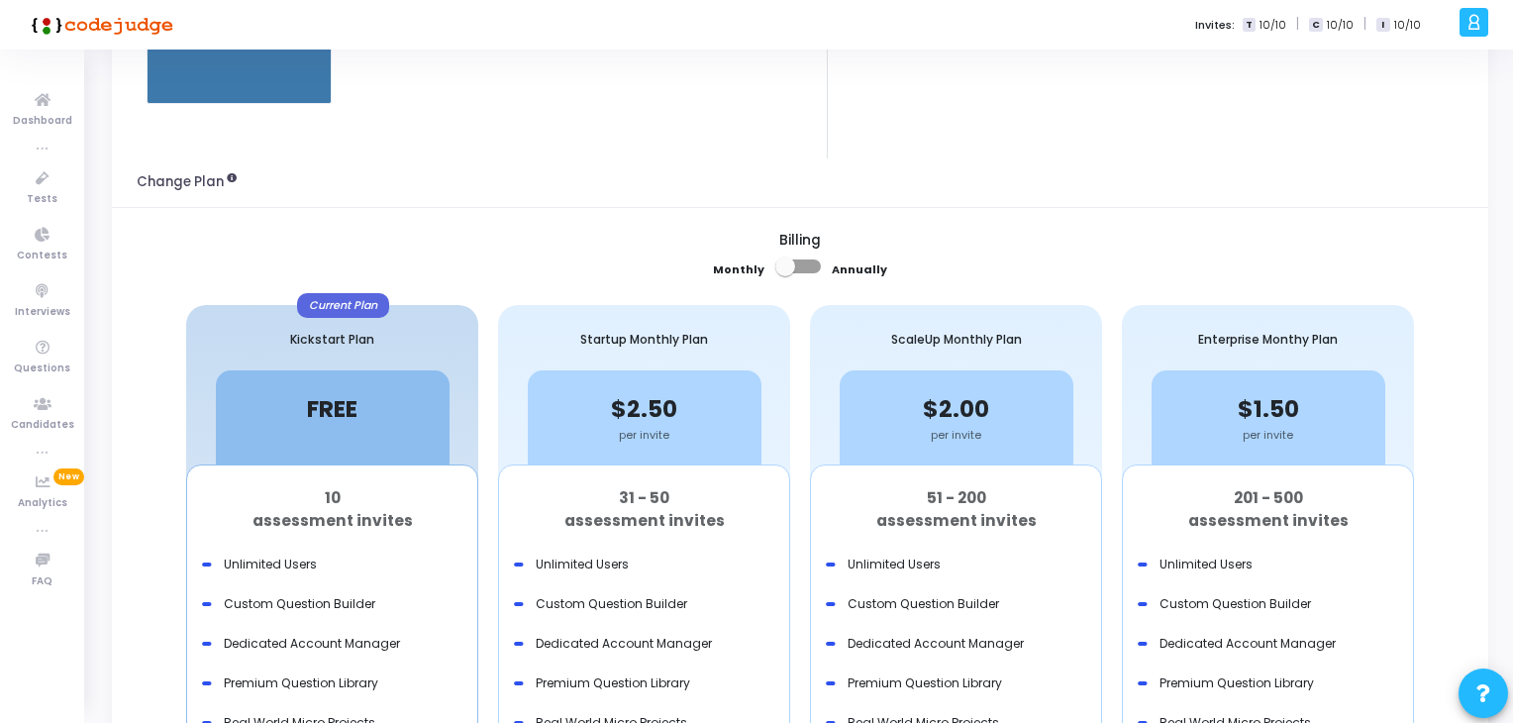
scroll to position [0, 0]
